Goal: Information Seeking & Learning: Learn about a topic

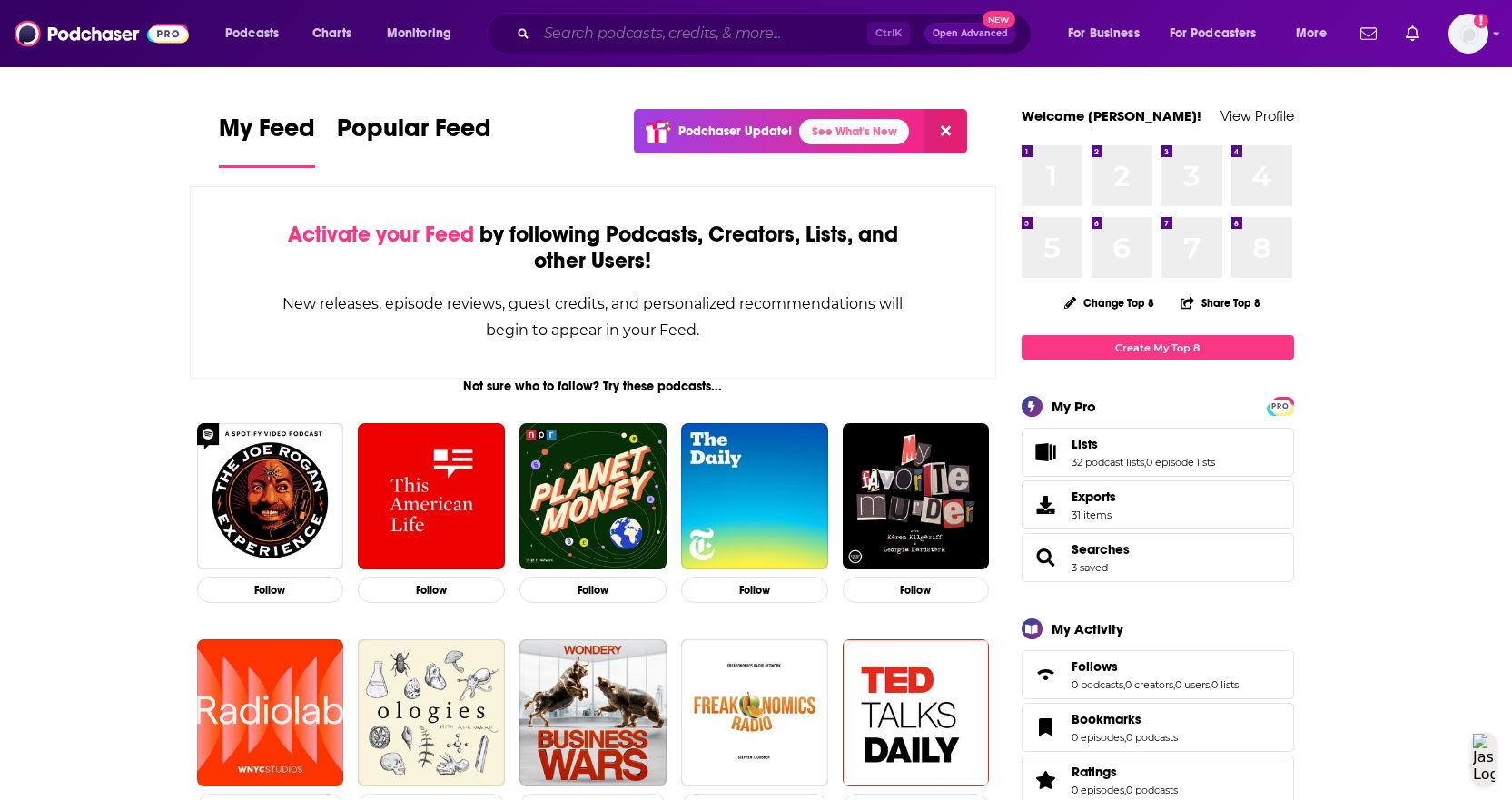
click at [744, 42] on input "Search podcasts, credits, & more..." at bounding box center [701, 34] width 330 height 29
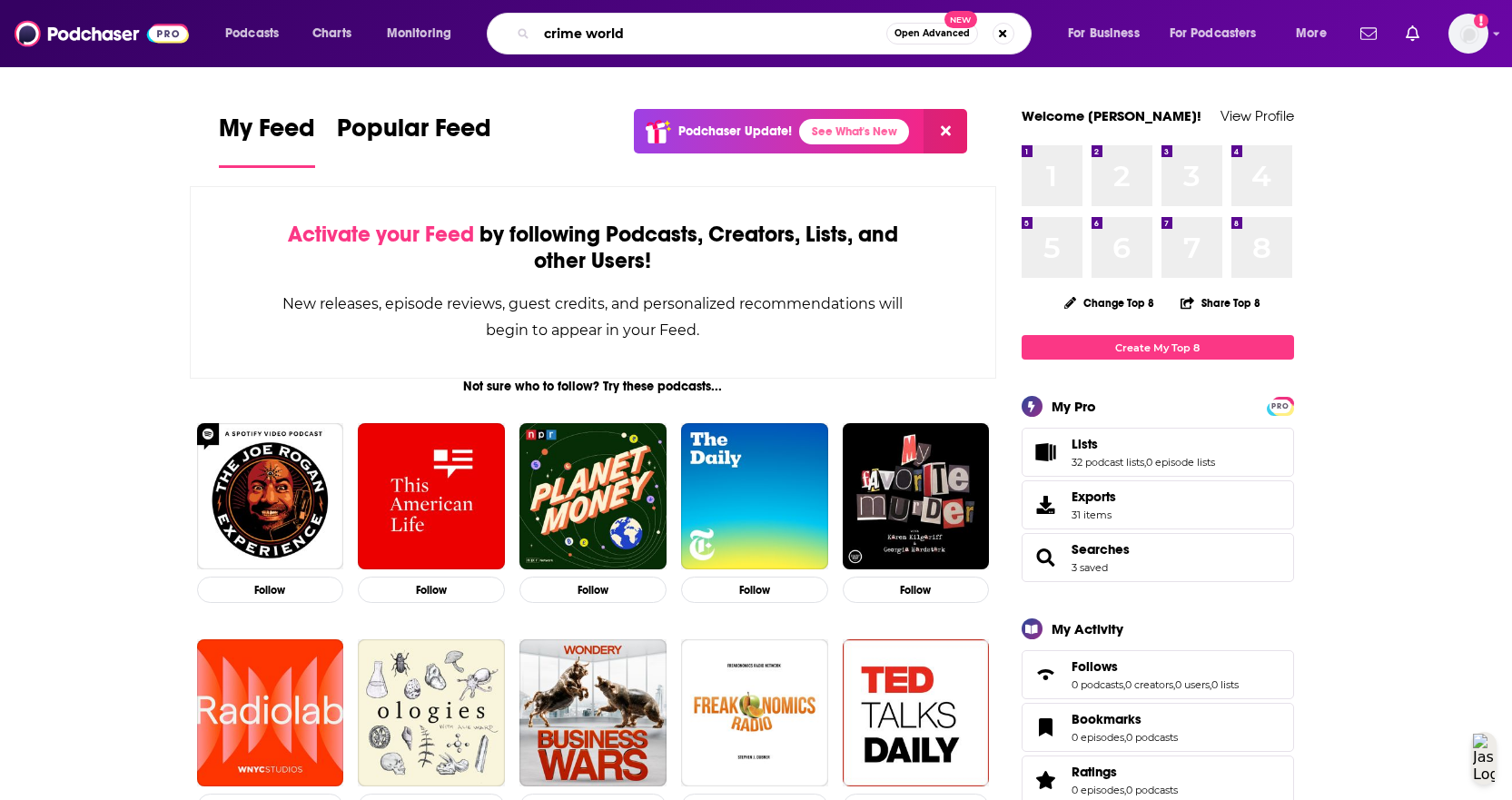
type input "crime world"
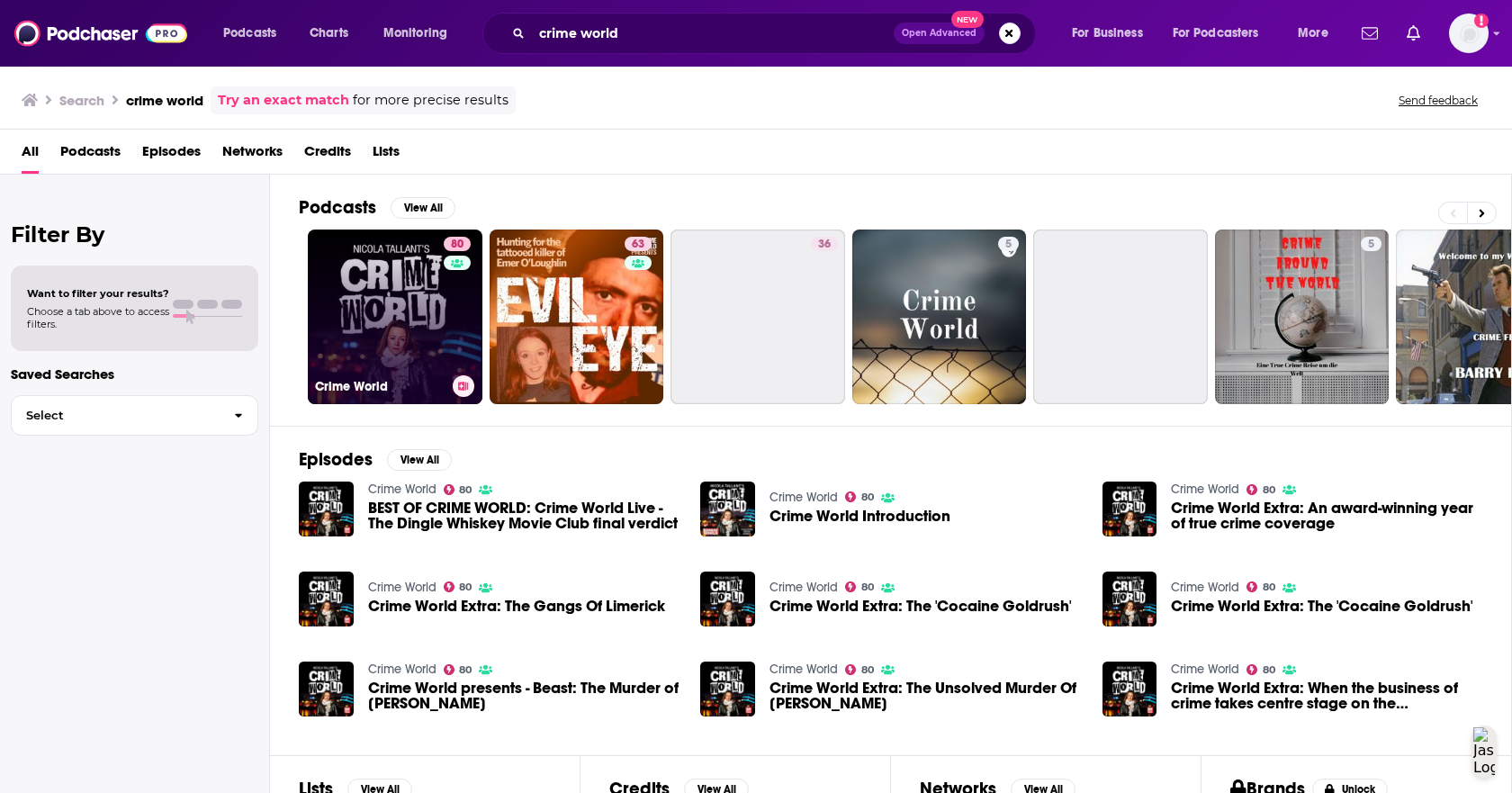
click at [408, 302] on link "80 Crime World" at bounding box center [394, 317] width 174 height 174
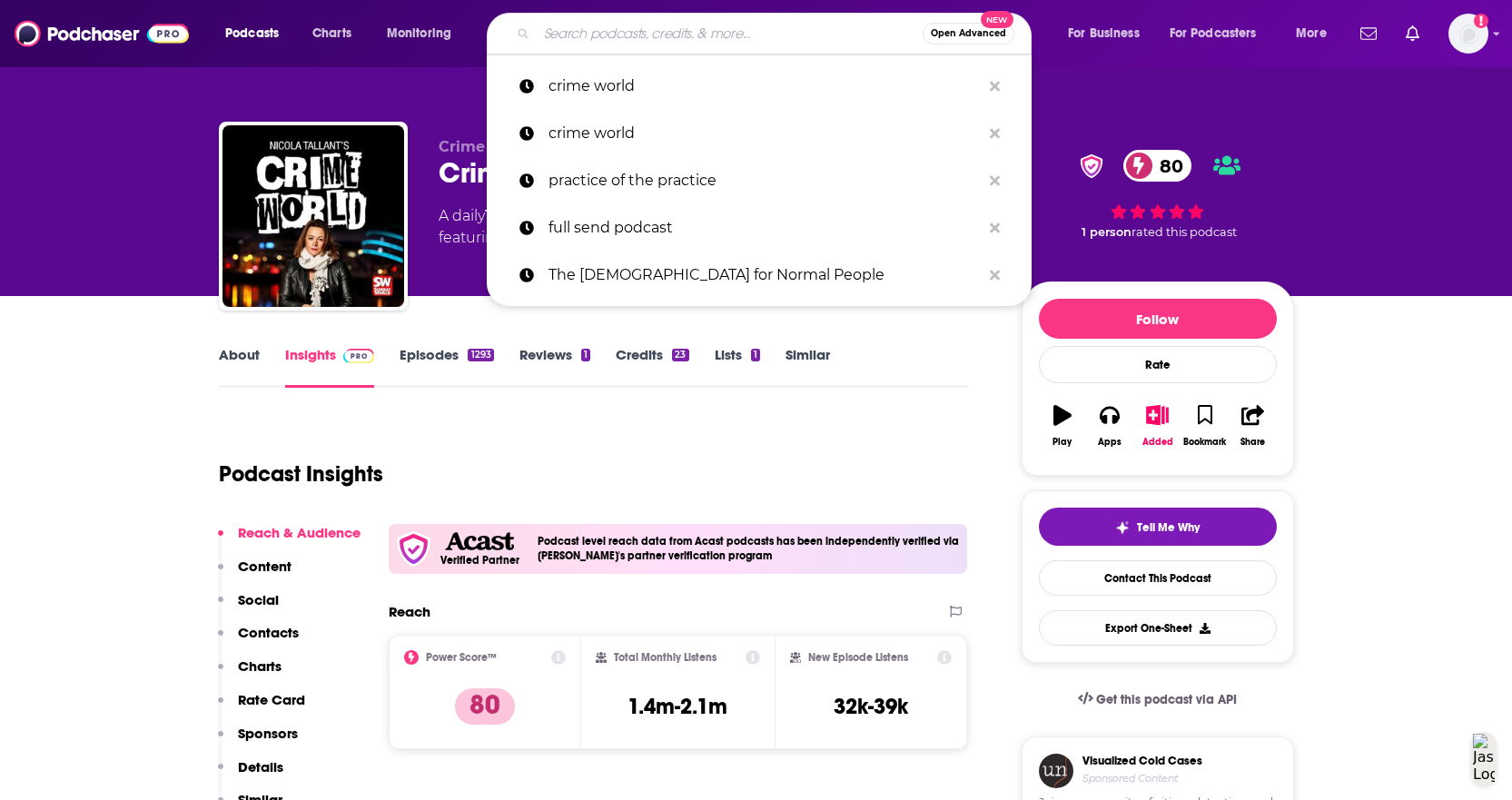
click at [704, 37] on input "Search podcasts, credits, & more..." at bounding box center [729, 34] width 386 height 29
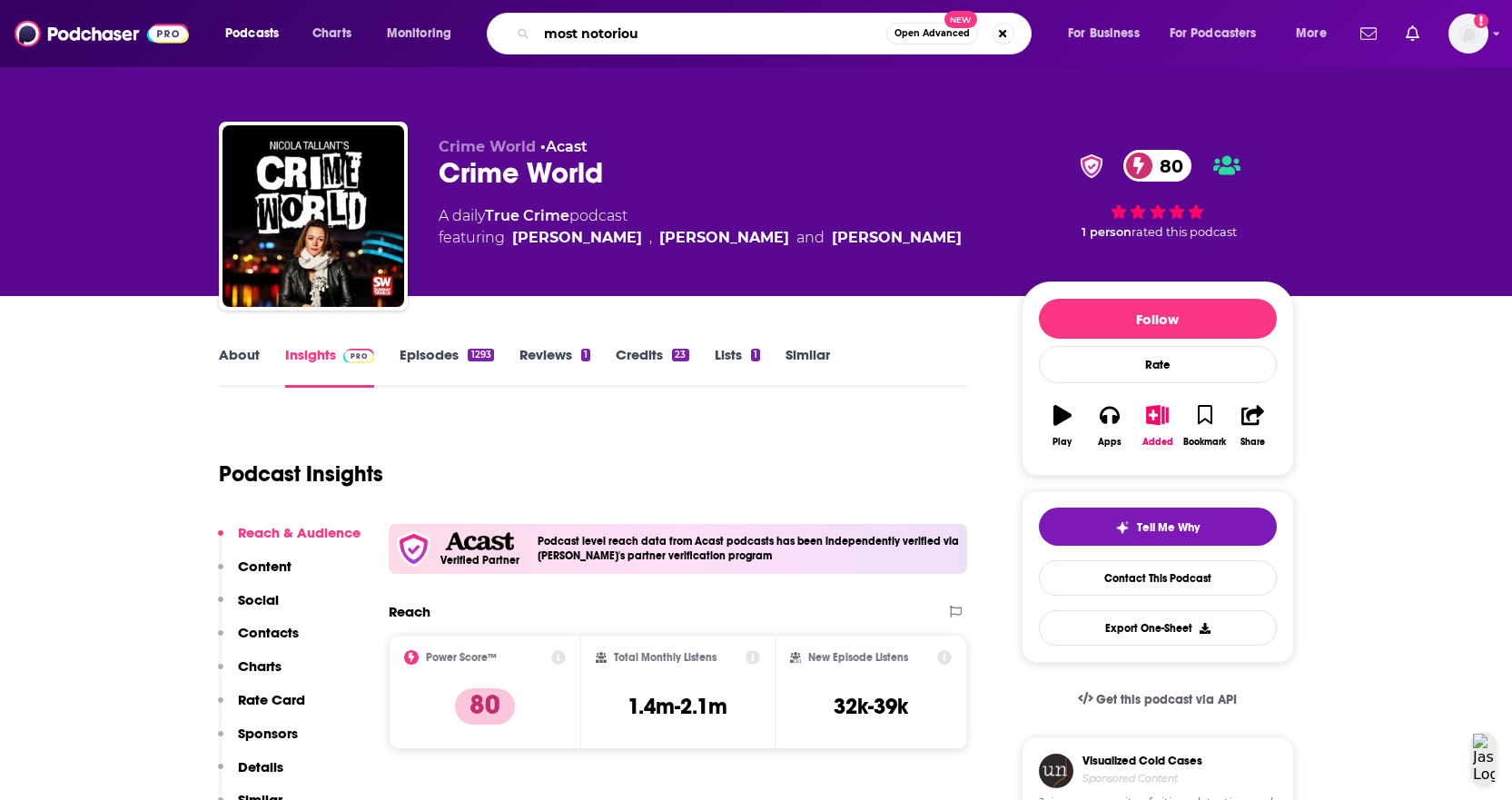
type input "most notorious"
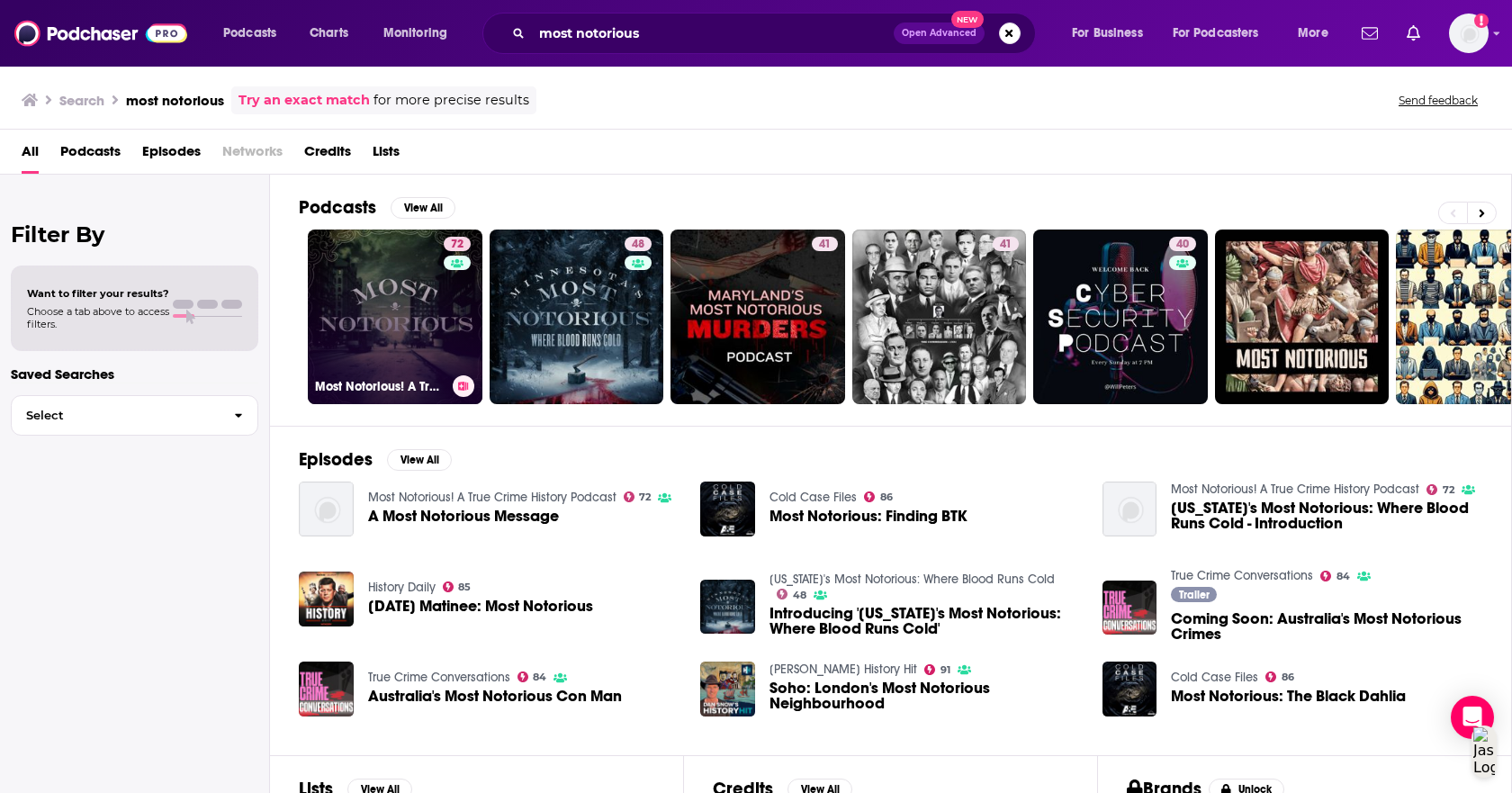
click at [461, 315] on div "72" at bounding box center [459, 306] width 32 height 139
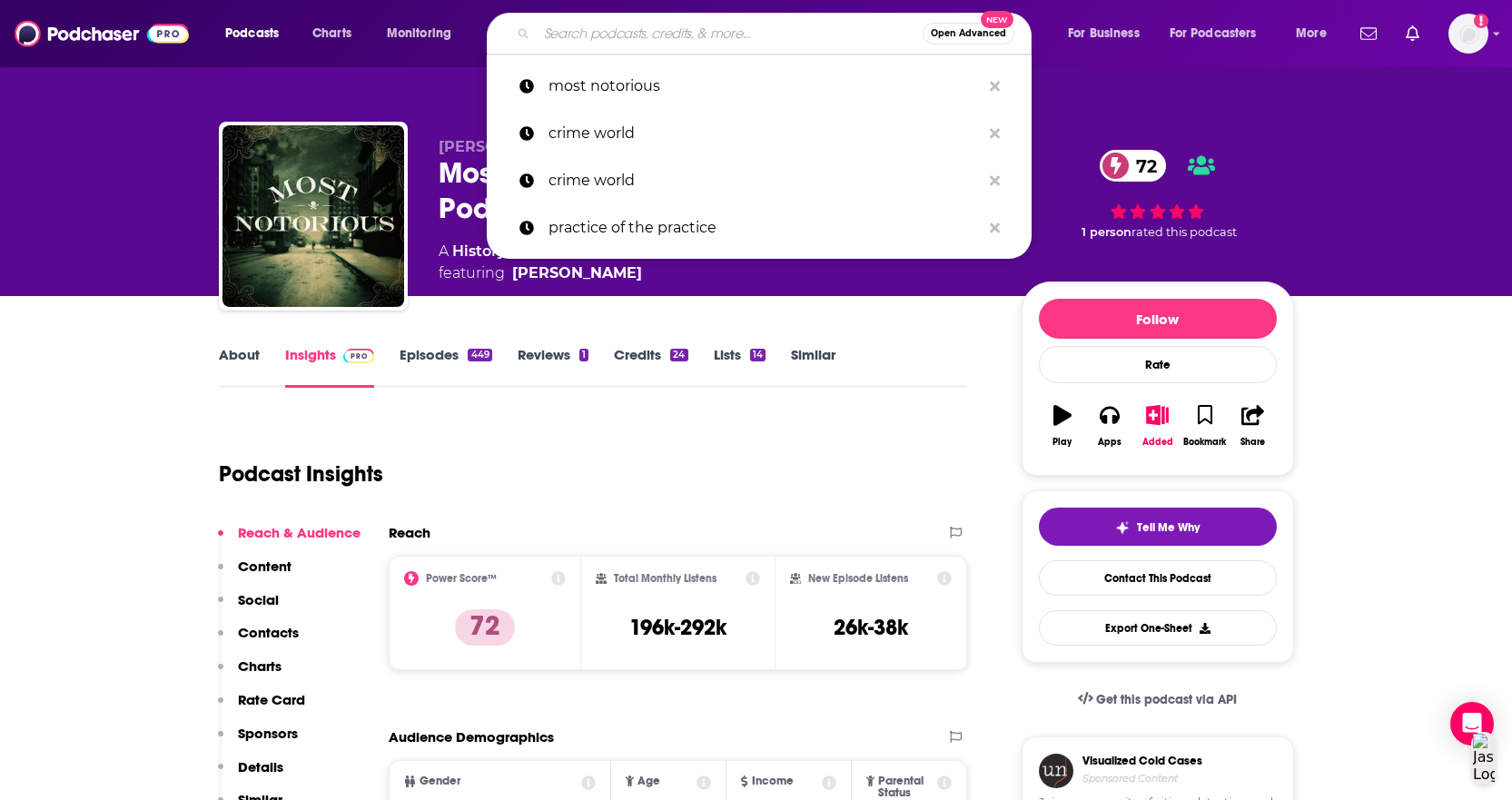
click at [581, 41] on input "Search podcasts, credits, & more..." at bounding box center [729, 34] width 386 height 29
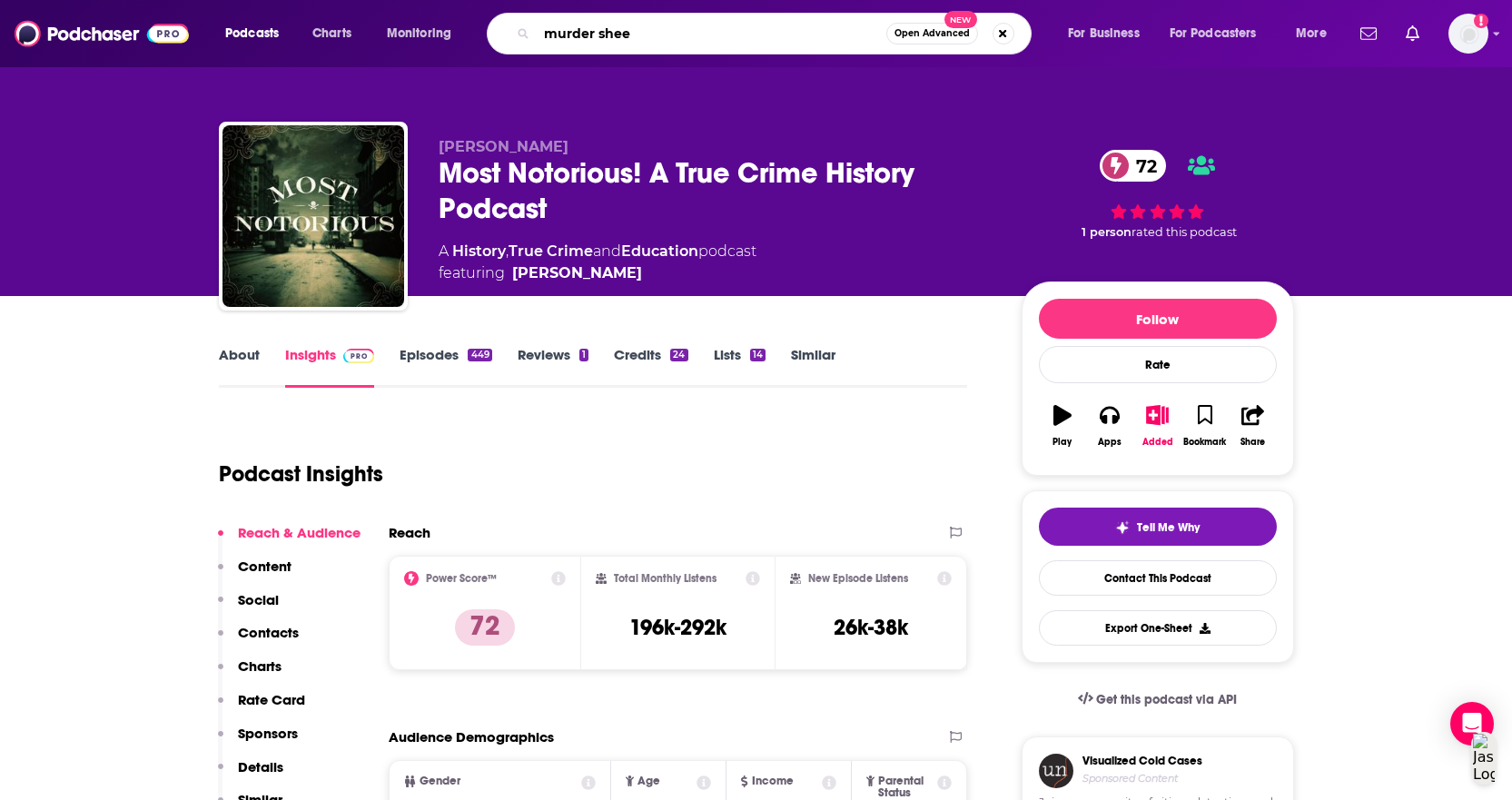
type input "murder sheet"
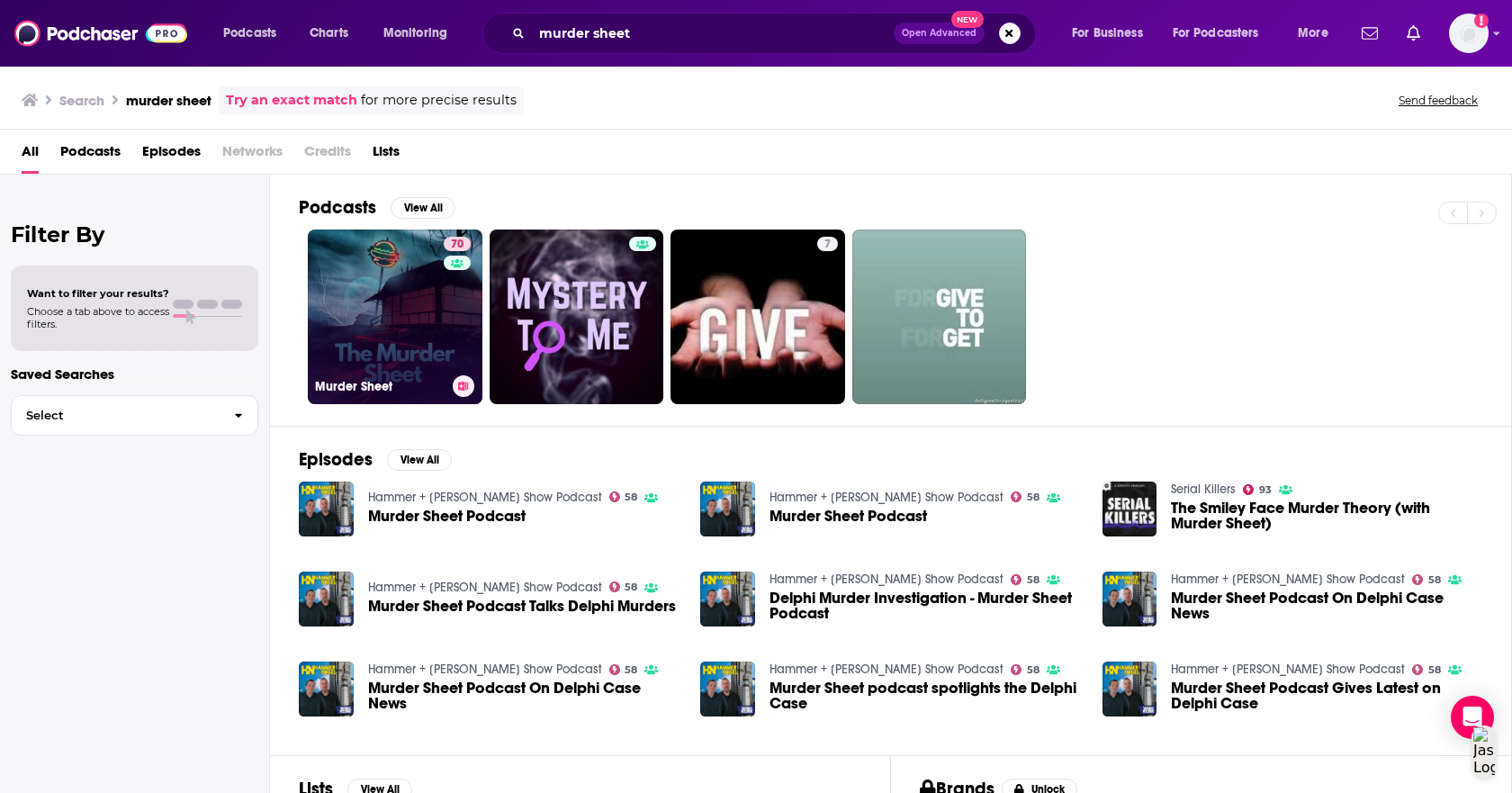
click at [394, 337] on link "70 Murder Sheet" at bounding box center [394, 317] width 174 height 174
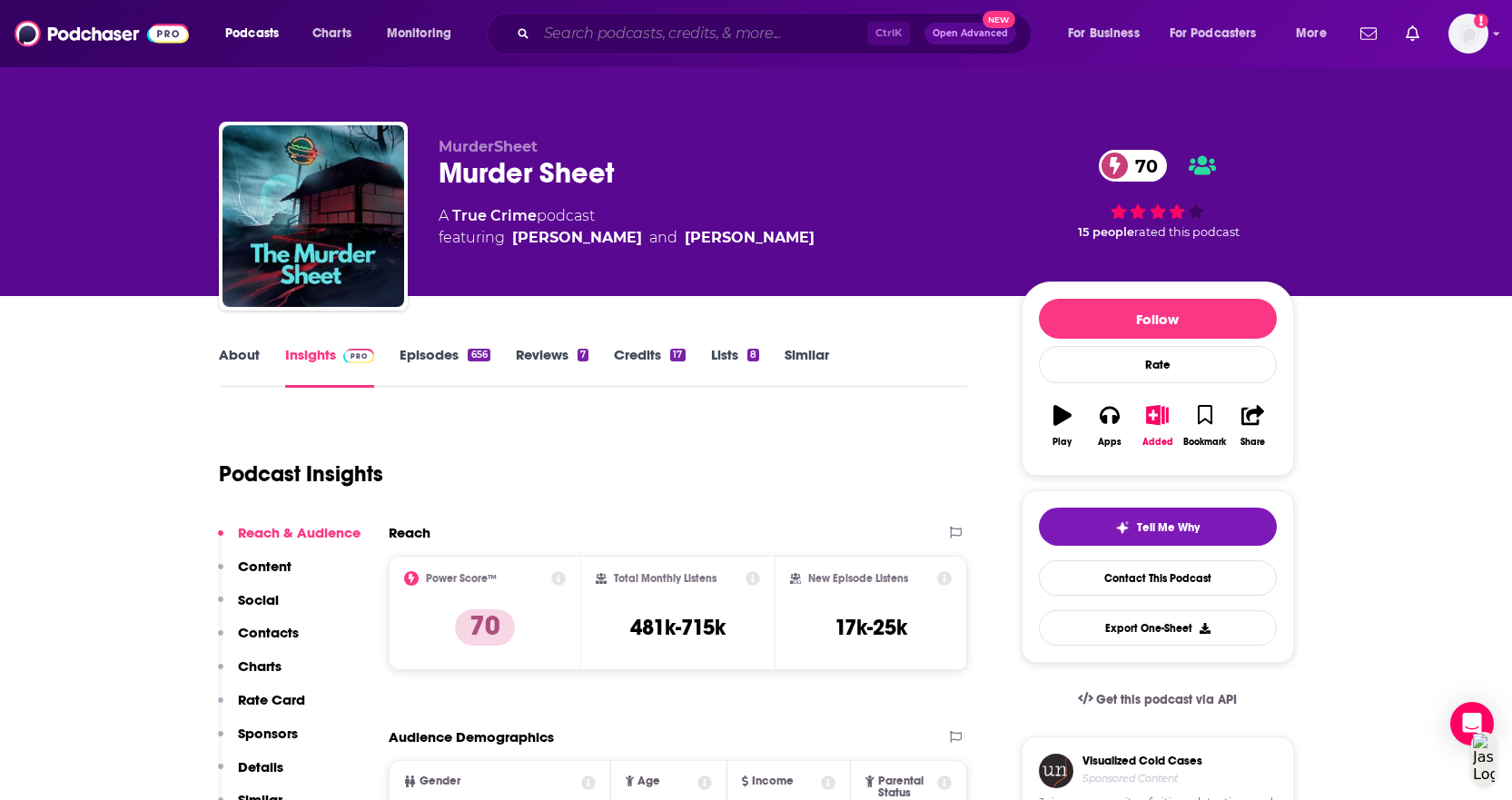
click at [572, 36] on input "Search podcasts, credits, & more..." at bounding box center [701, 34] width 330 height 29
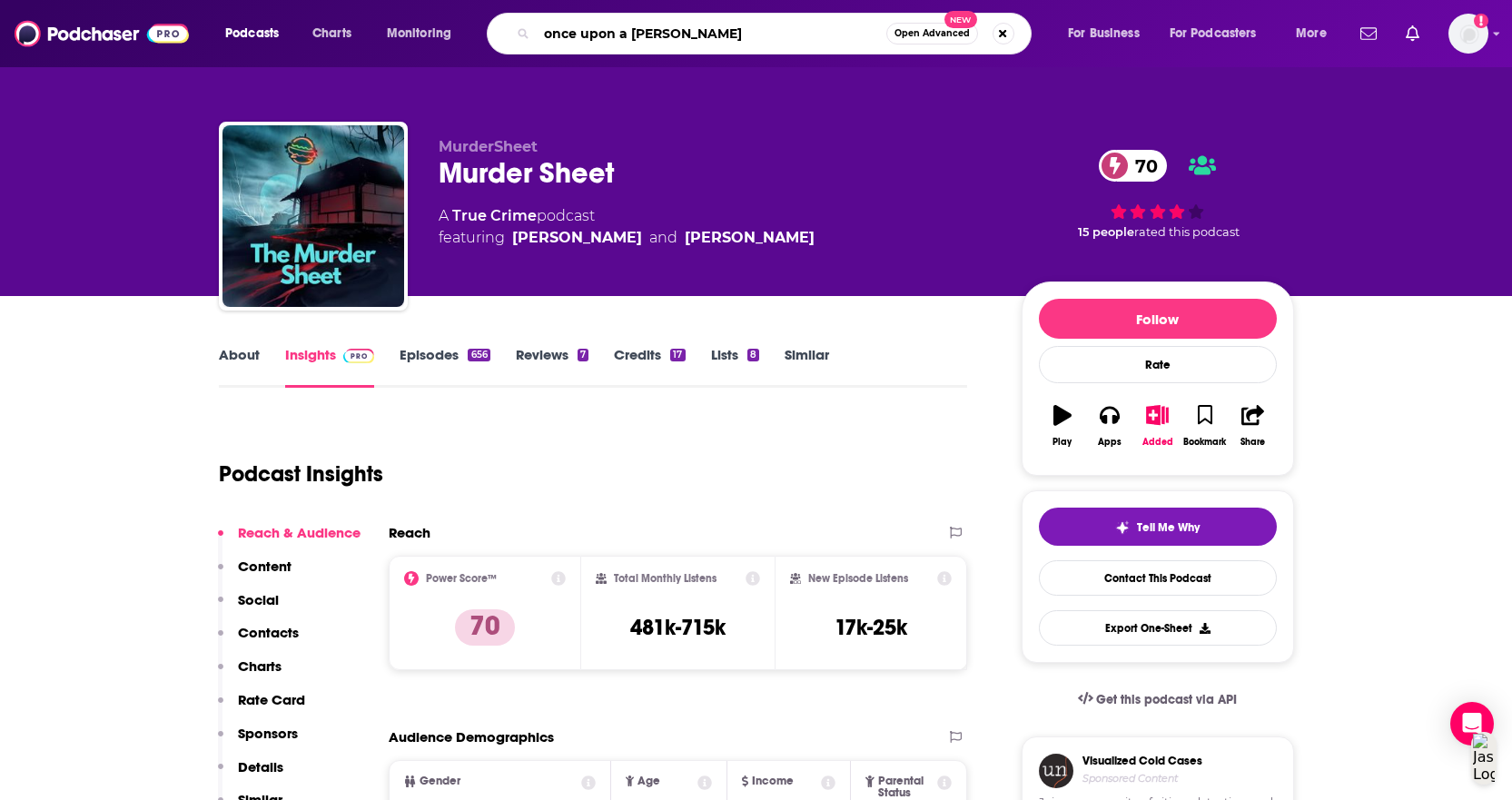
type input "once upon a crime"
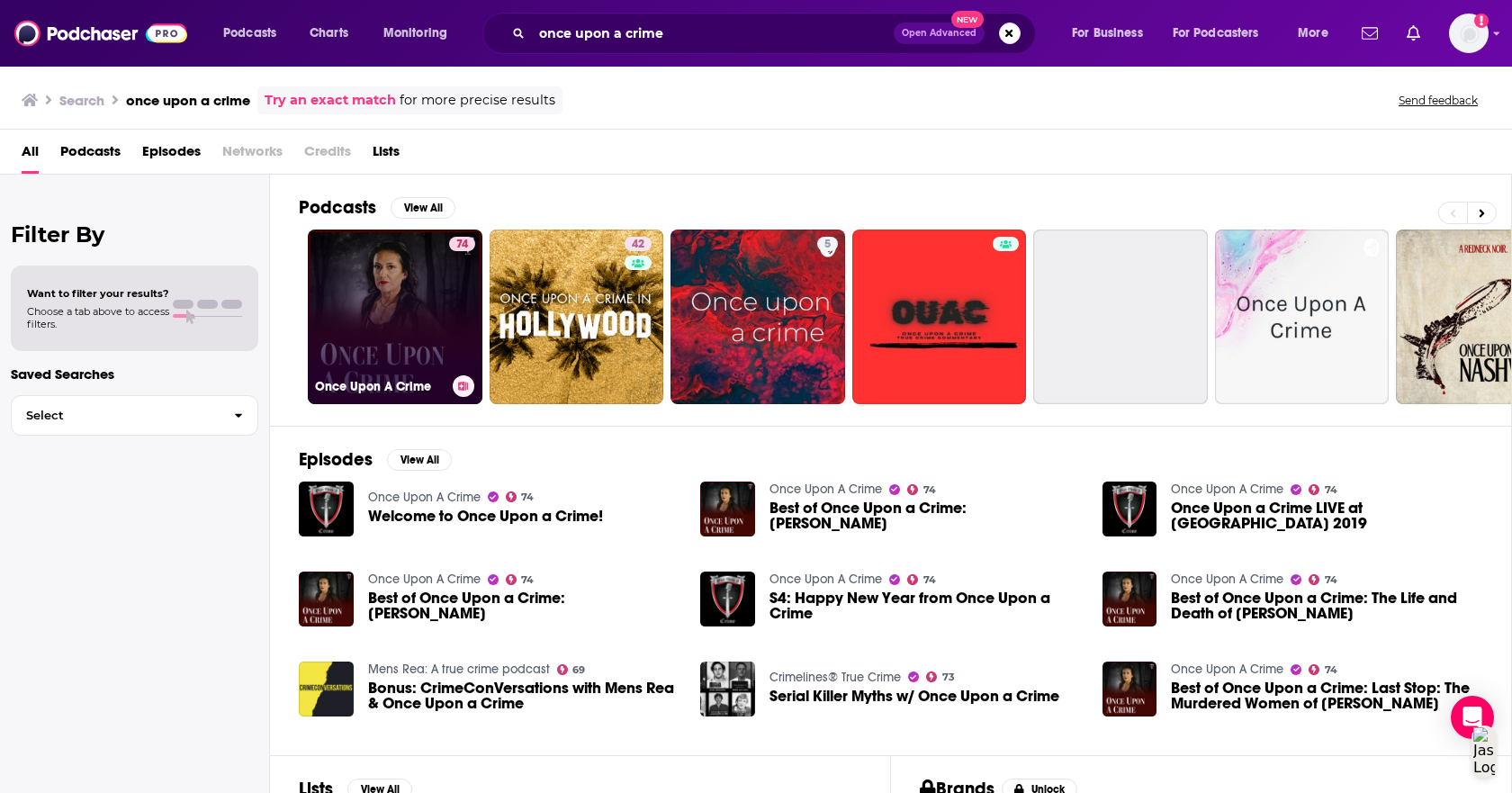
click at [387, 305] on link "74 Once Upon A Crime" at bounding box center [394, 317] width 174 height 174
